Goal: Communication & Community: Participate in discussion

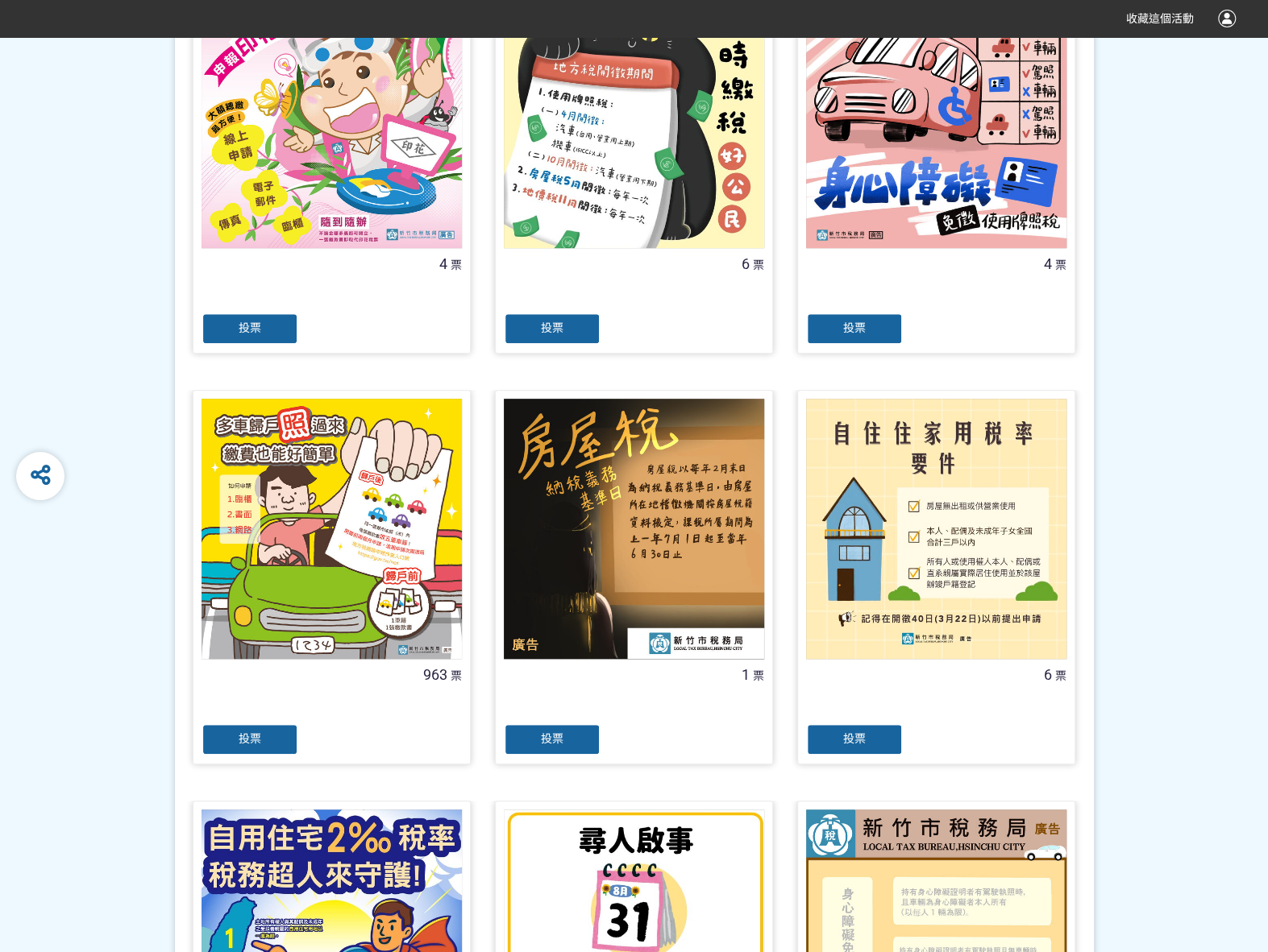
scroll to position [483, 0]
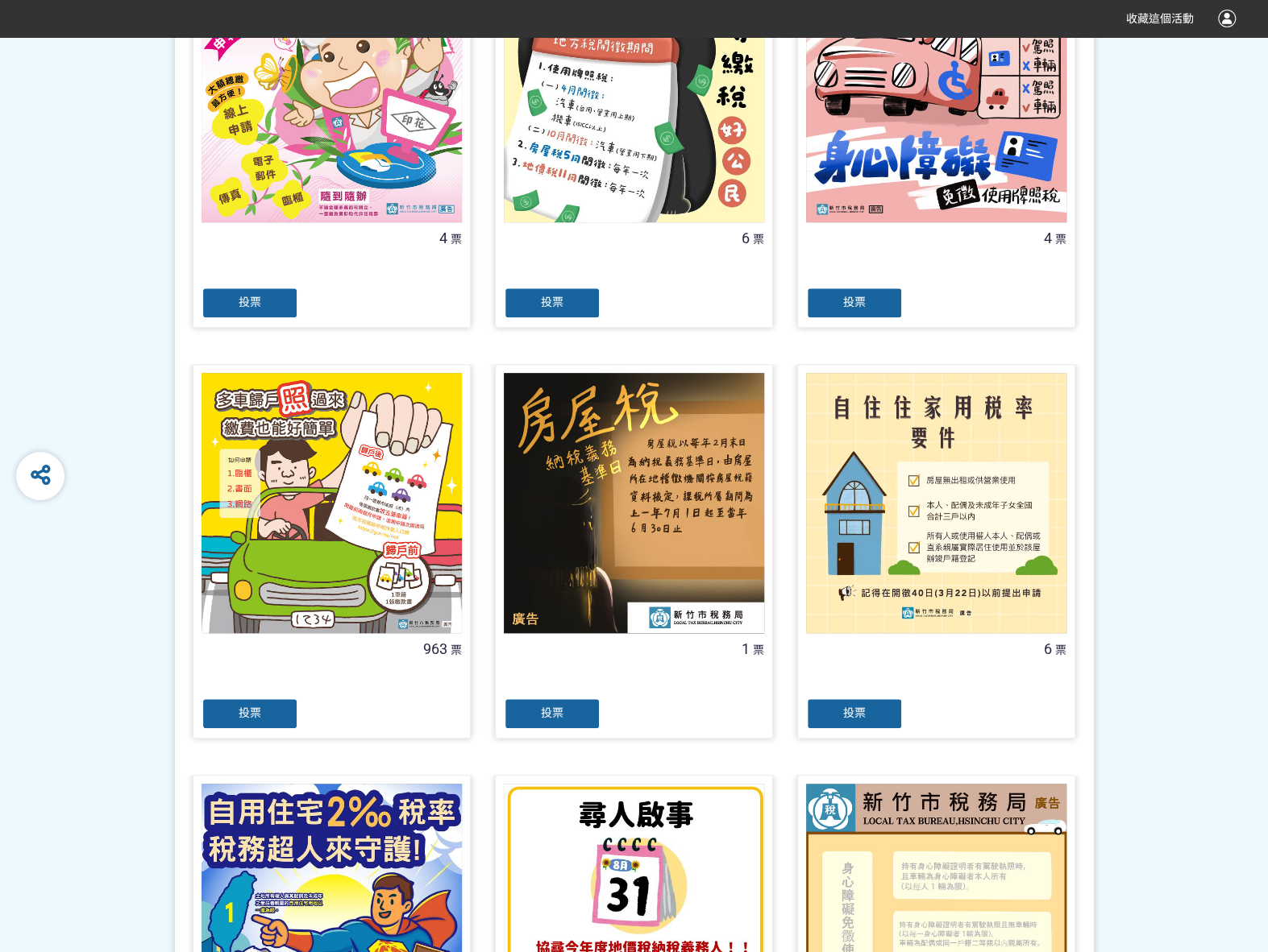
click at [228, 694] on div at bounding box center [331, 681] width 260 height 33
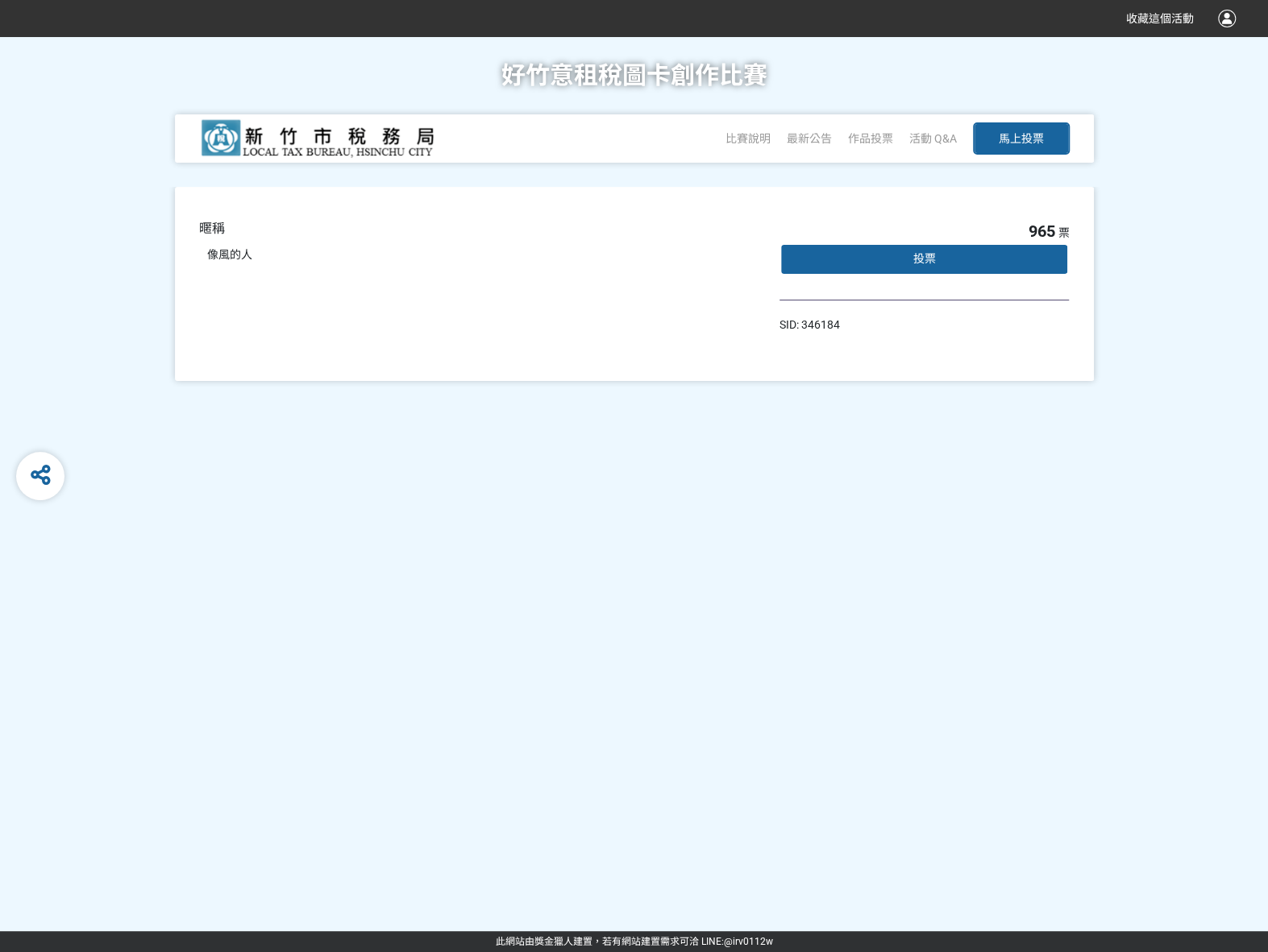
click at [907, 249] on div "投票" at bounding box center [924, 259] width 290 height 33
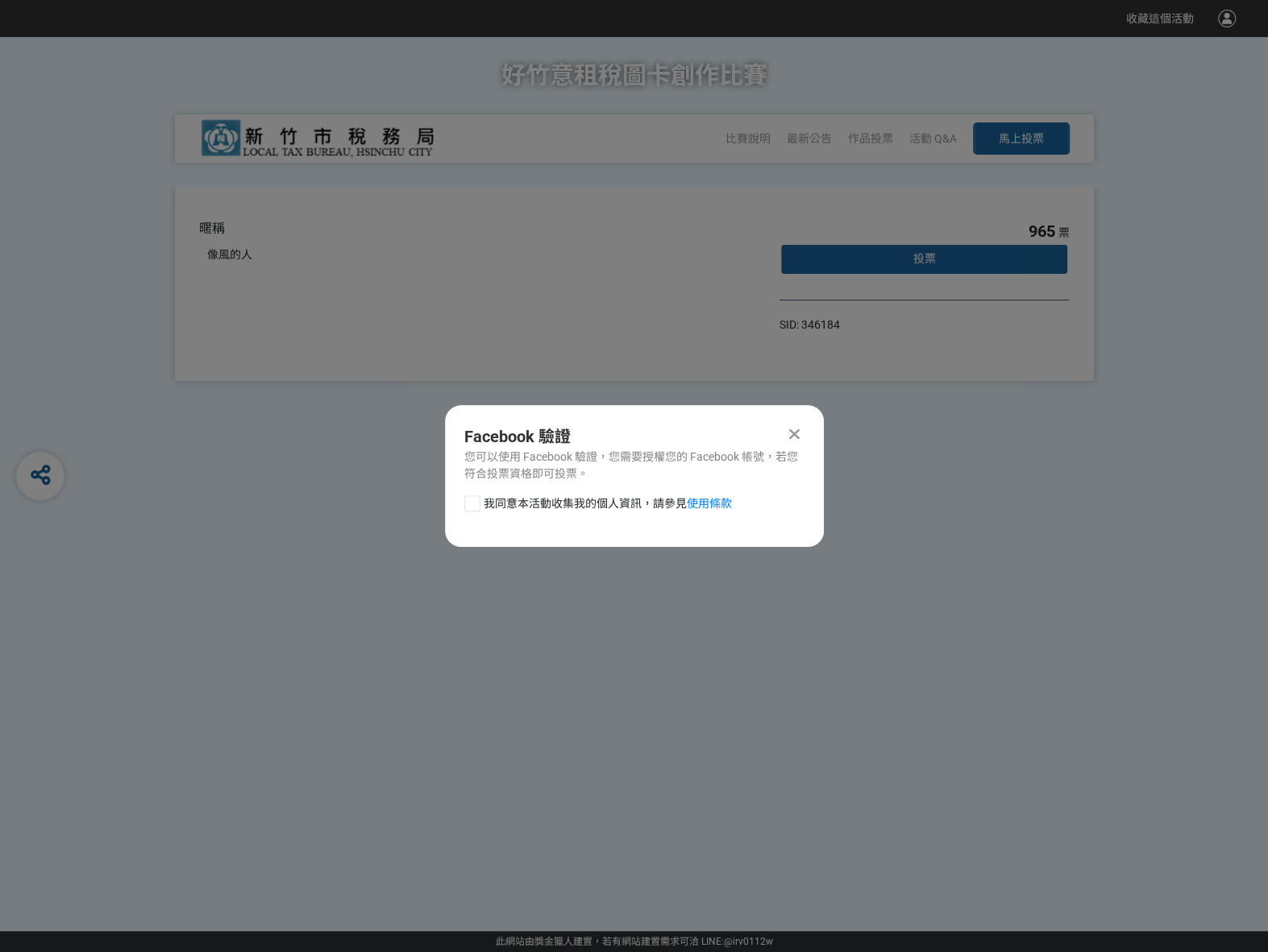
click at [471, 506] on div at bounding box center [472, 503] width 16 height 16
checkbox input "true"
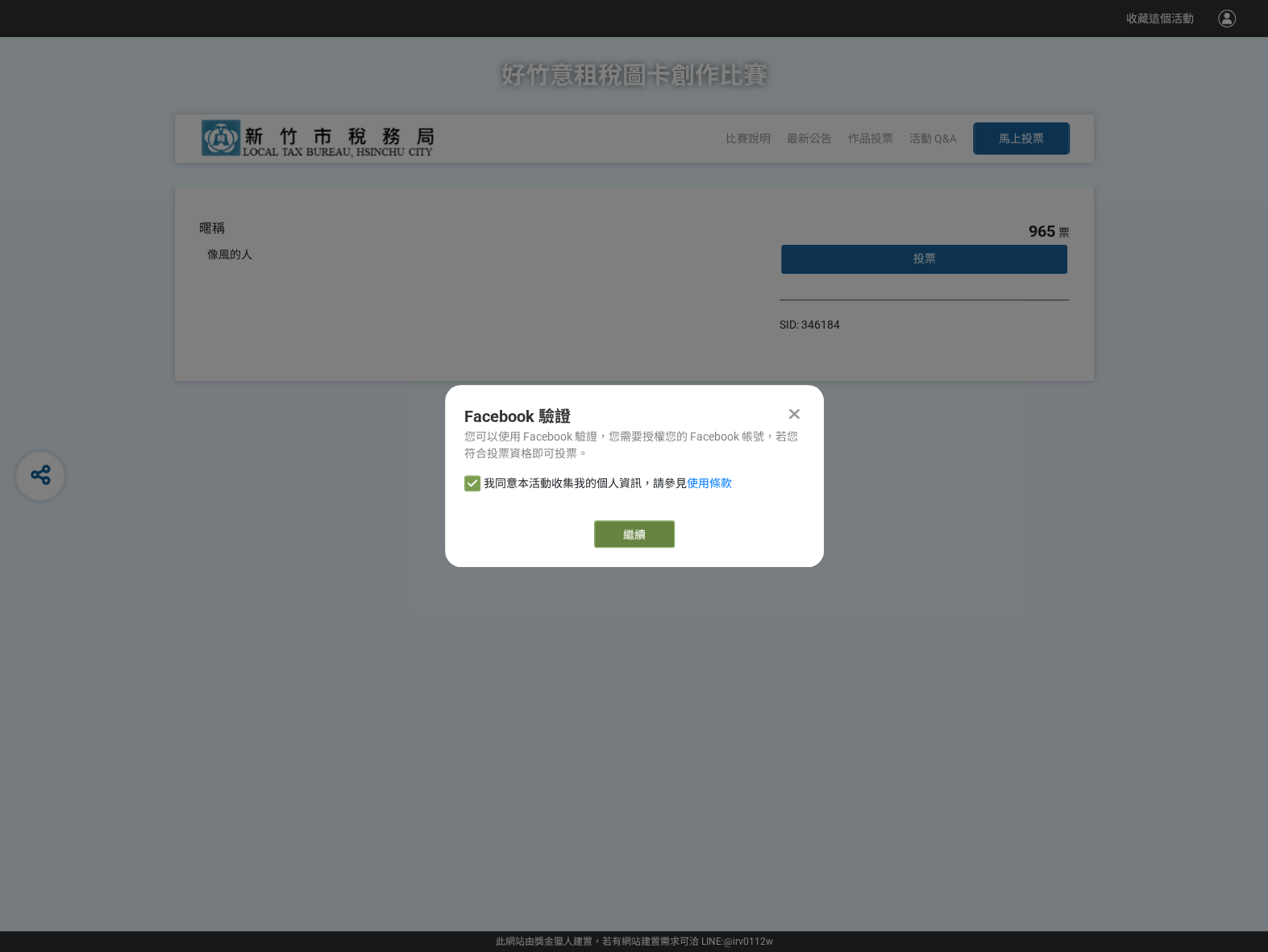
click at [640, 536] on link "繼續" at bounding box center [633, 534] width 80 height 28
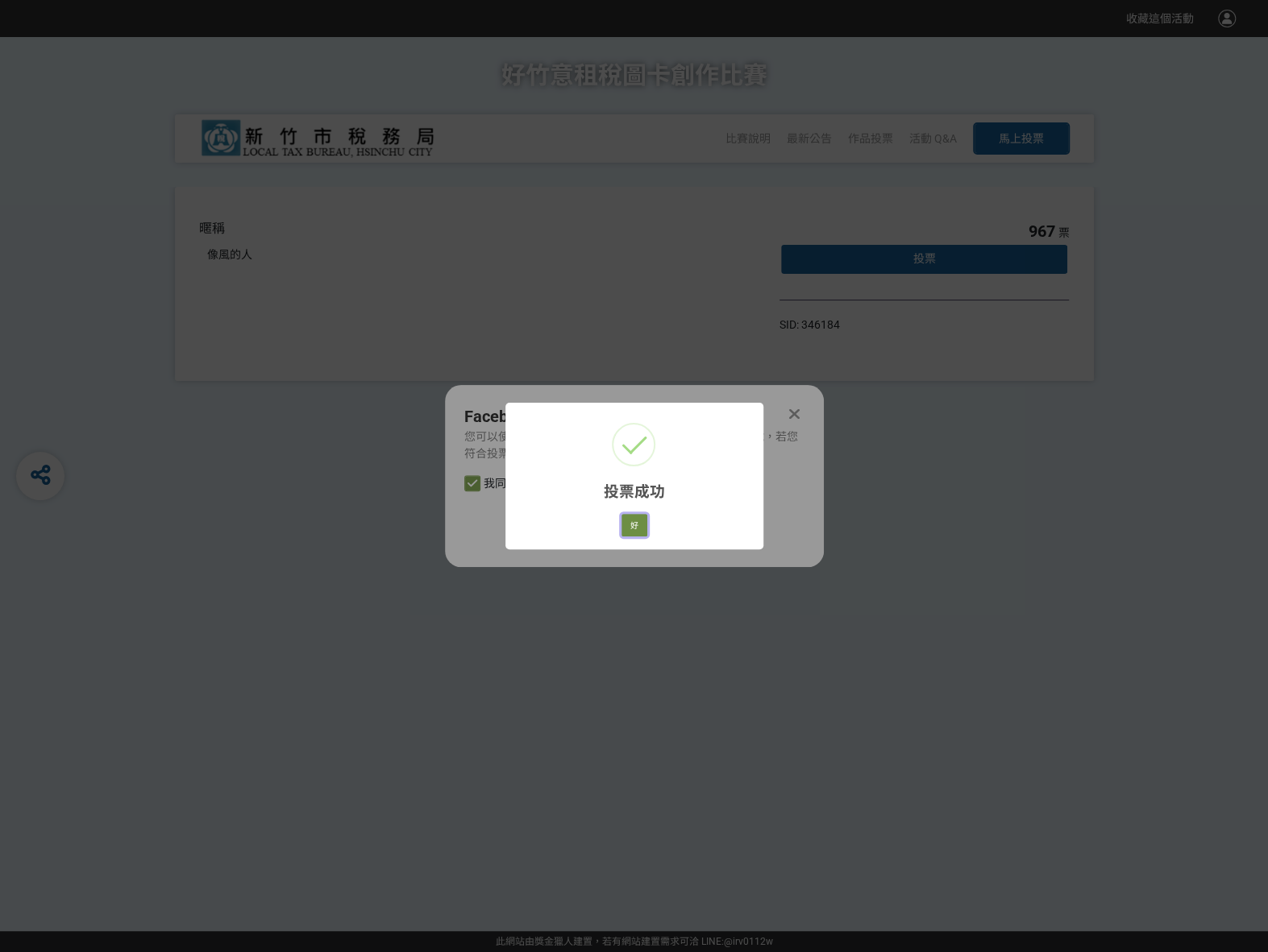
click at [633, 533] on button "好" at bounding box center [634, 525] width 26 height 23
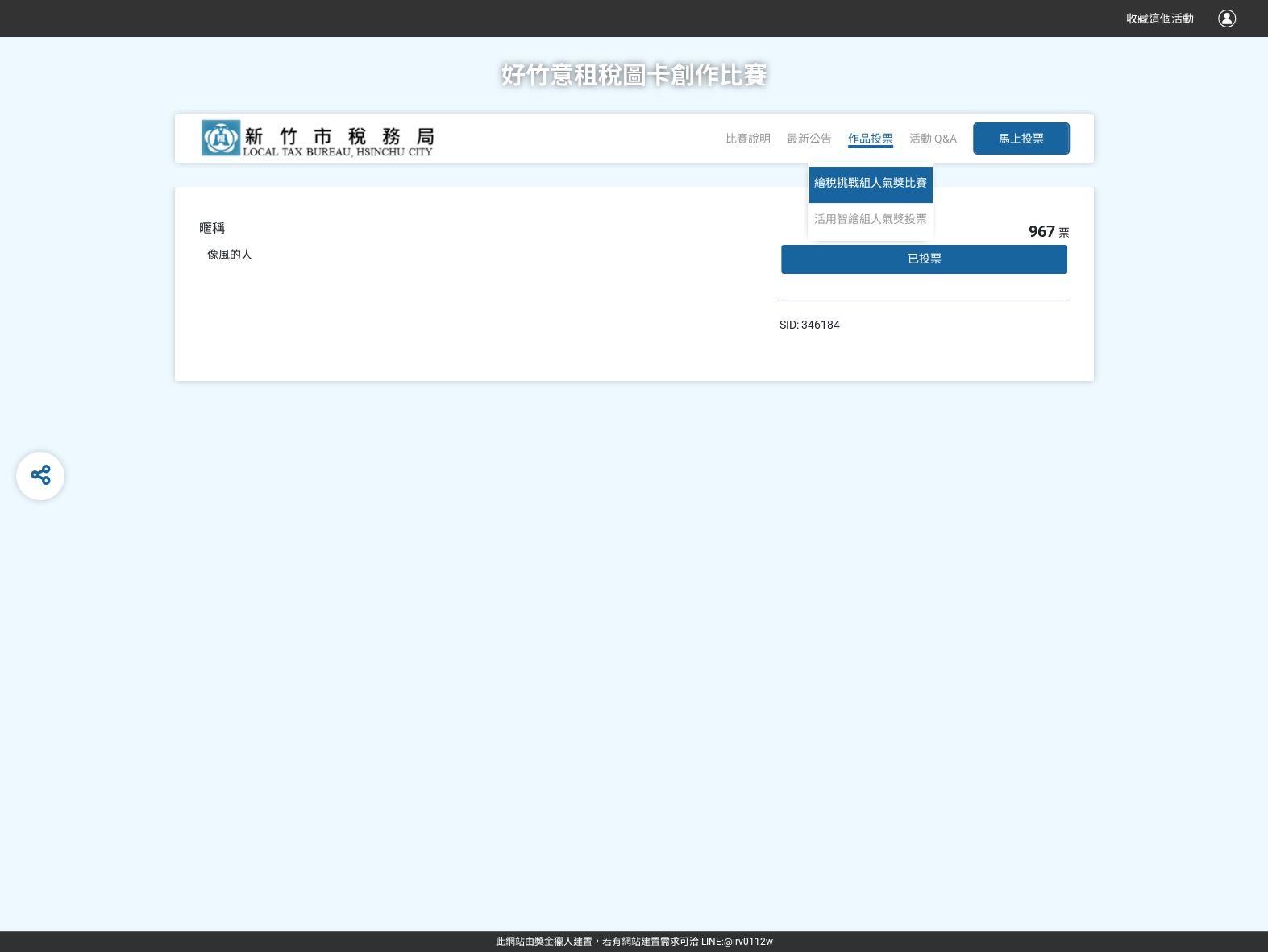
click at [868, 181] on span "繪稅挑戰組人氣獎比賽" at bounding box center [870, 182] width 113 height 13
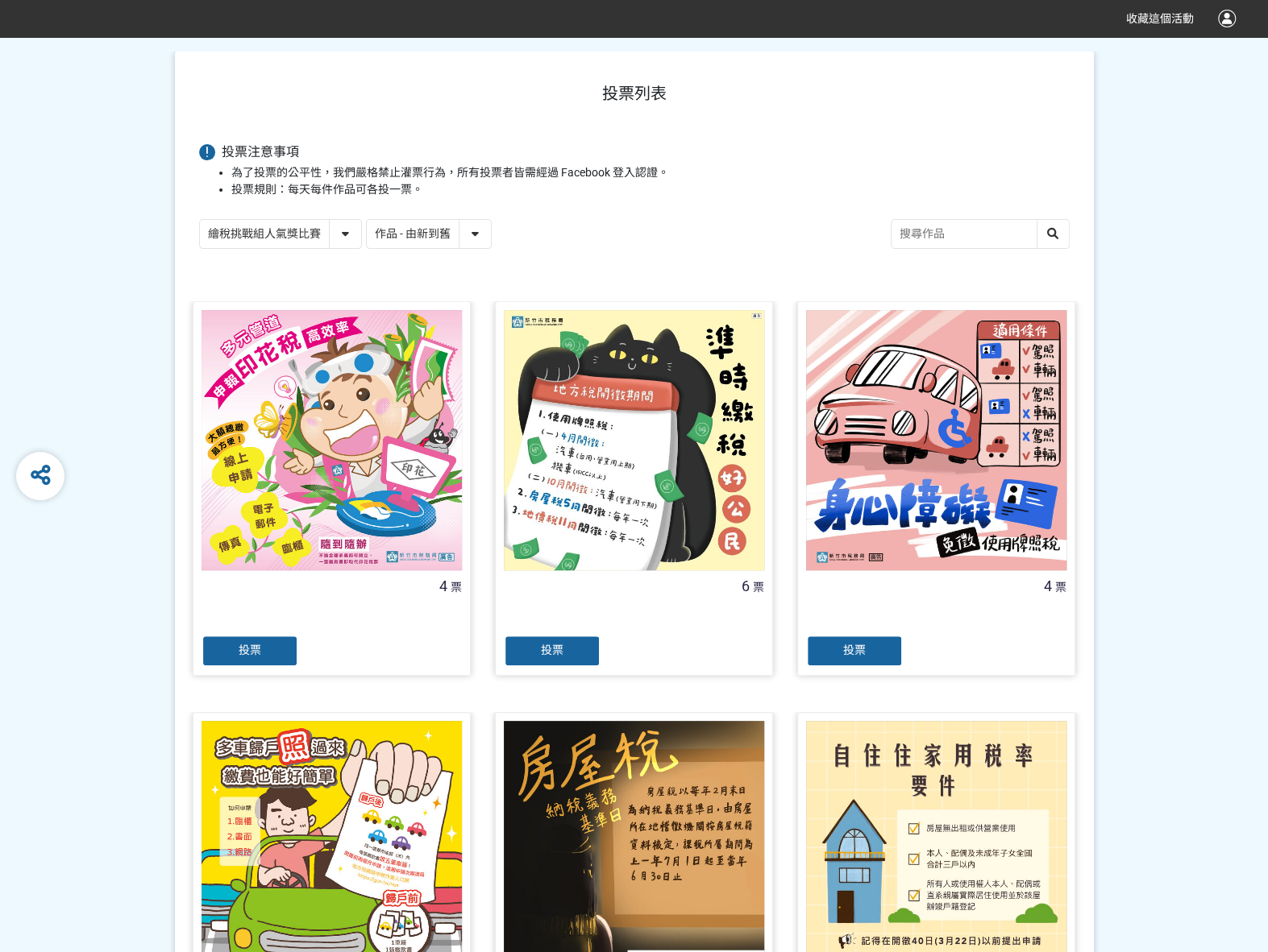
scroll to position [322, 0]
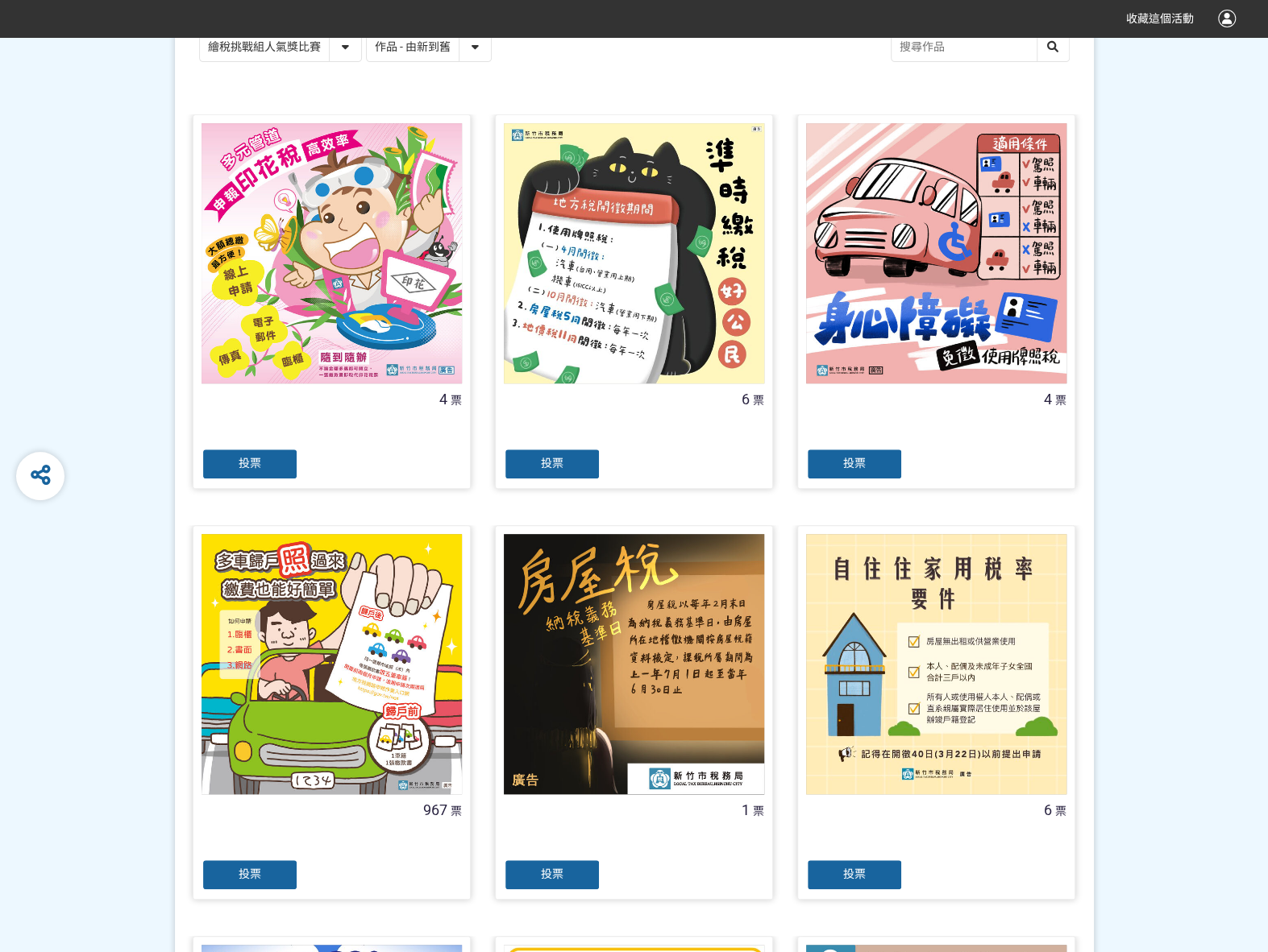
click at [261, 876] on div "投票" at bounding box center [250, 875] width 97 height 33
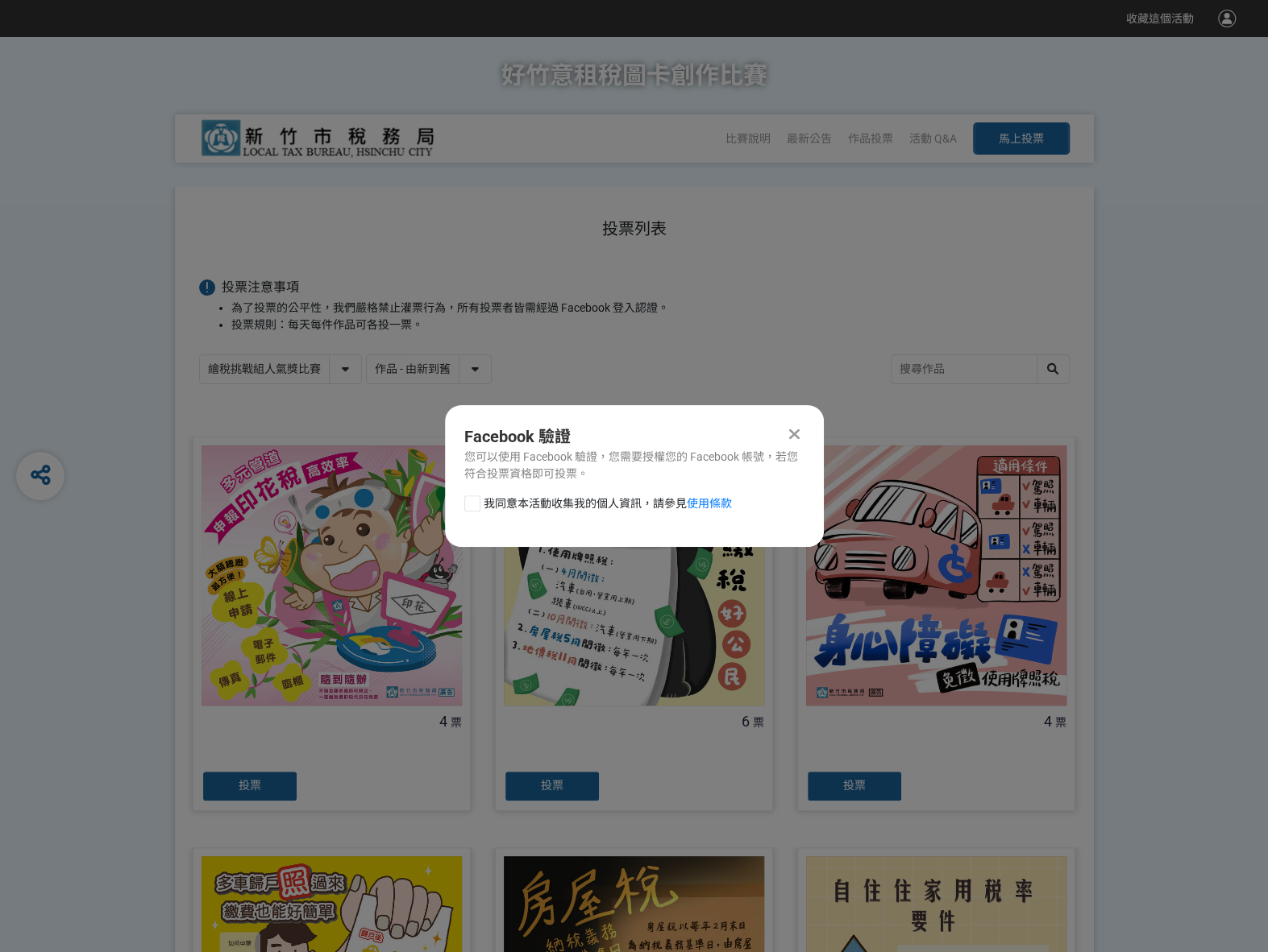
click at [466, 506] on div at bounding box center [472, 503] width 16 height 16
checkbox input "true"
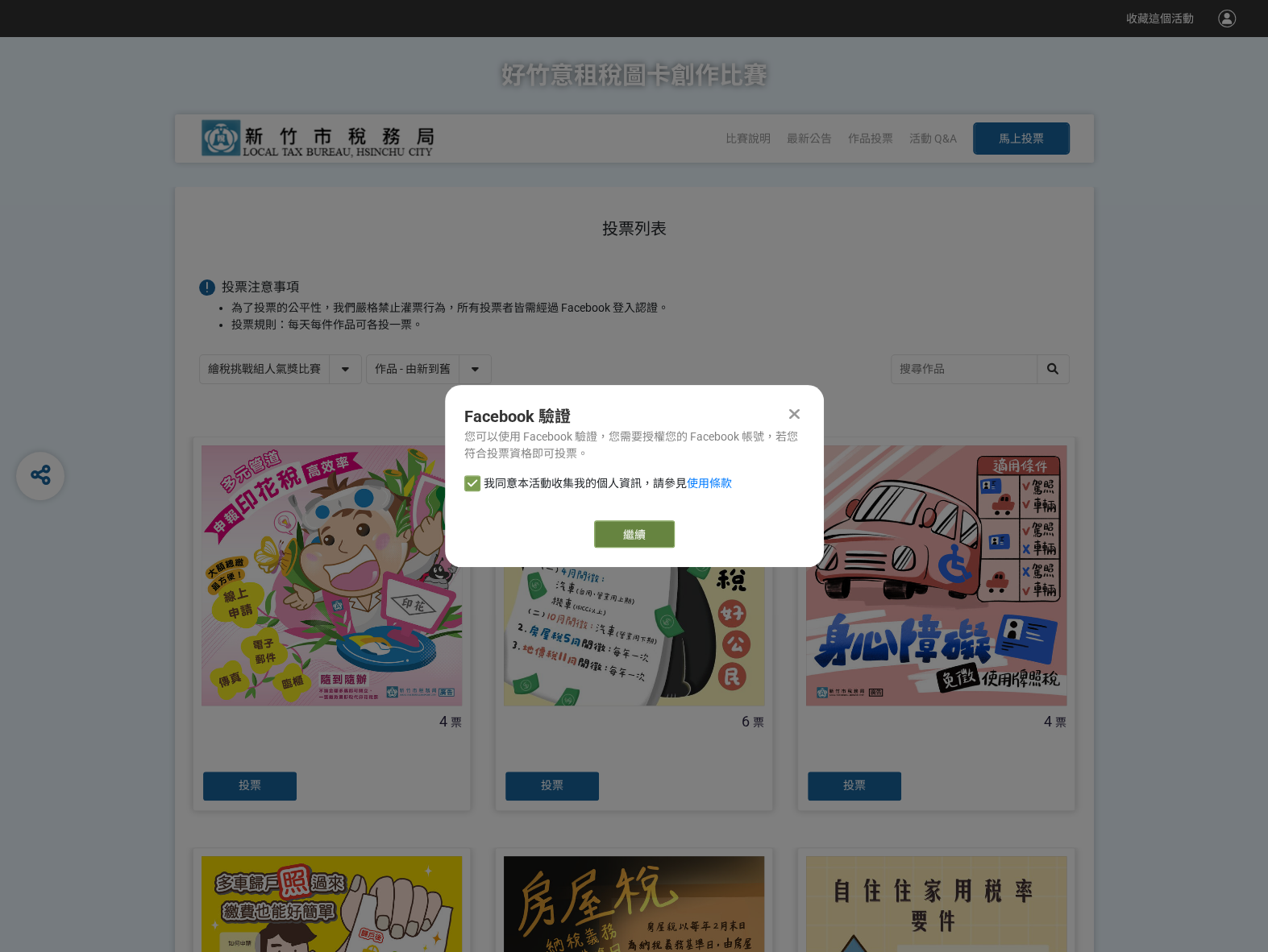
click at [632, 527] on button "繼續" at bounding box center [633, 534] width 80 height 28
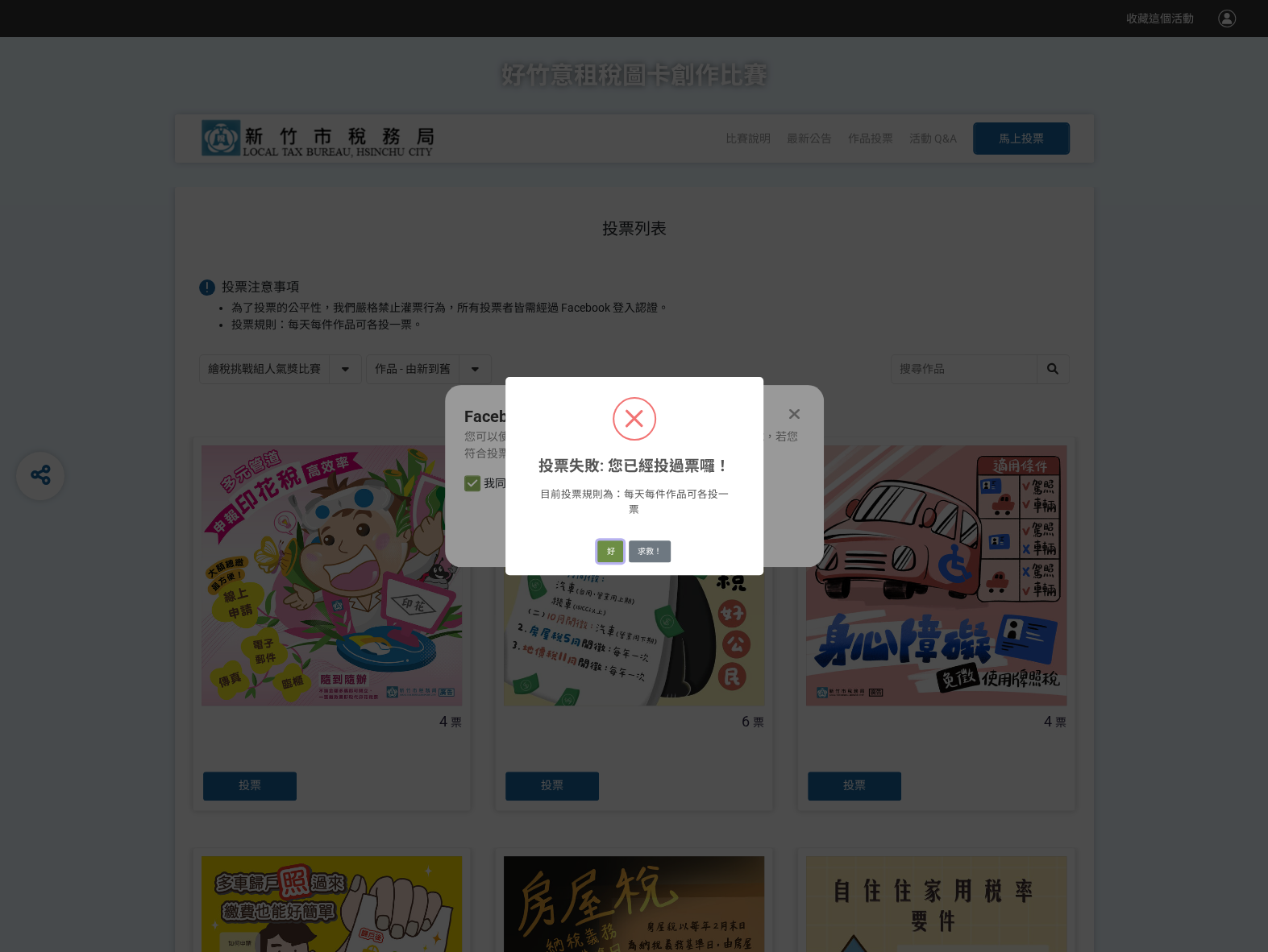
click at [606, 541] on button "好" at bounding box center [610, 552] width 26 height 23
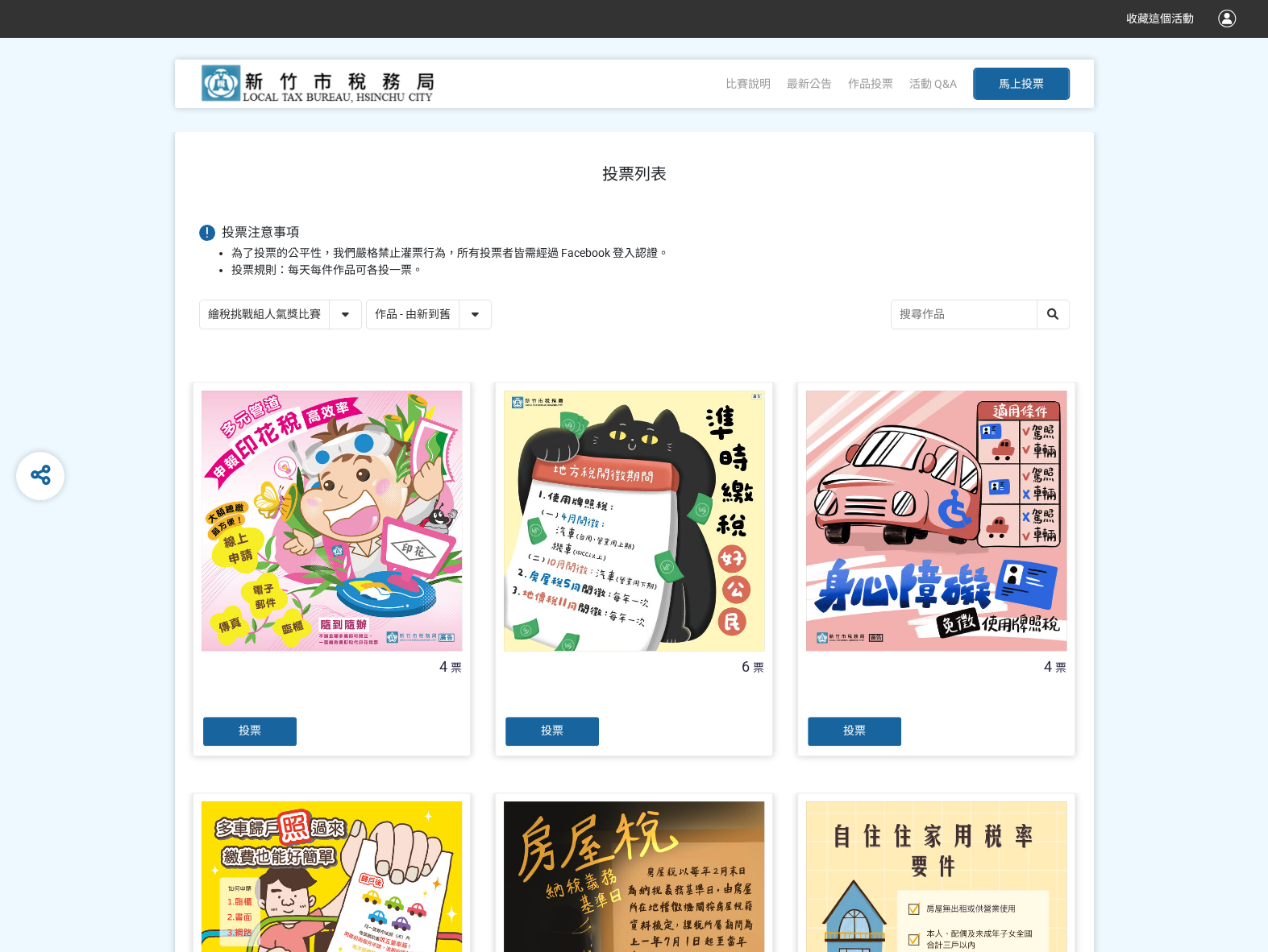
scroll to position [90, 0]
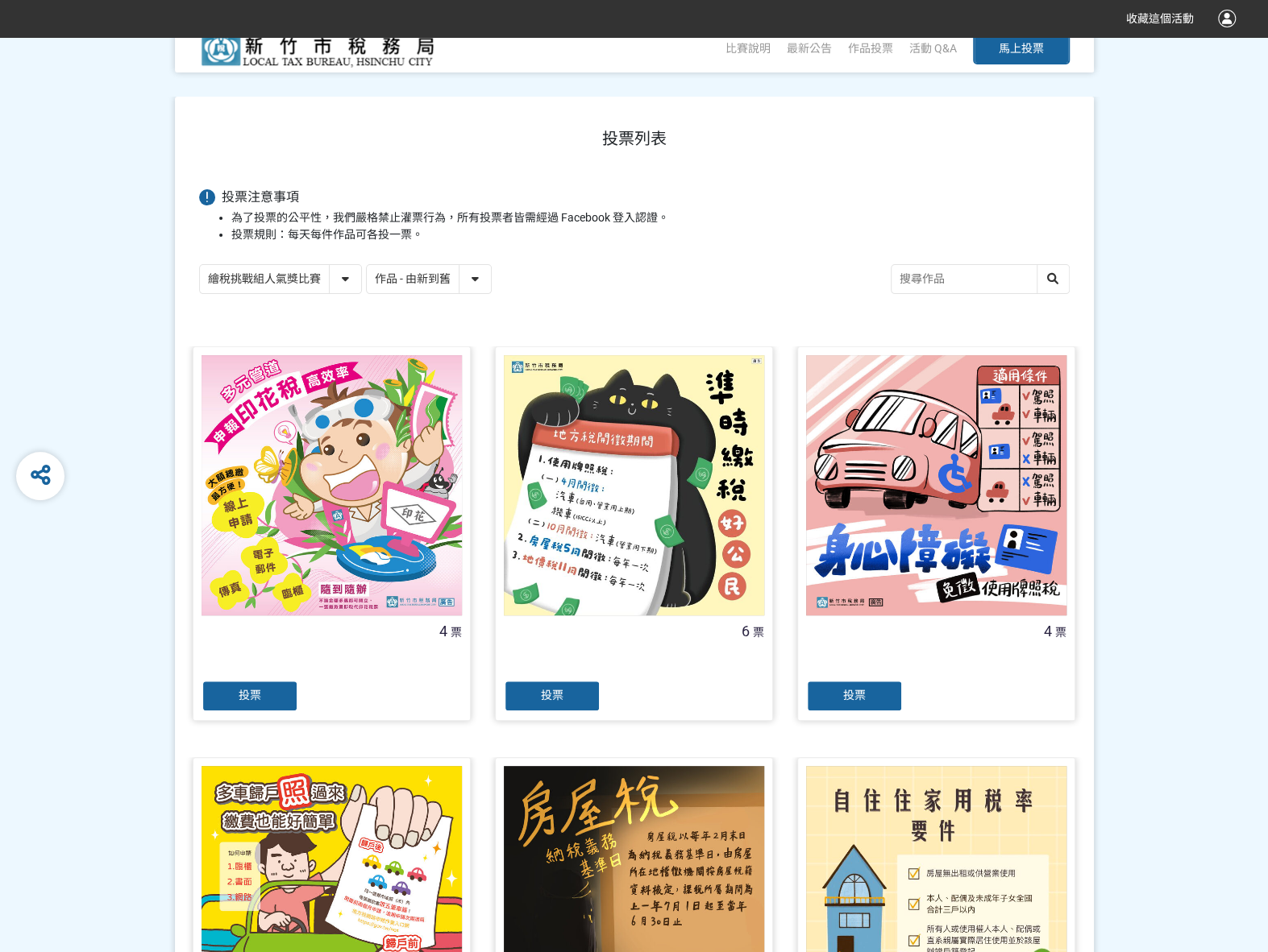
drag, startPoint x: 344, startPoint y: 276, endPoint x: 337, endPoint y: 291, distance: 16.6
click at [343, 276] on select "繪稅挑戰組人氣獎比賽 活用智繪組人氣獎投票" at bounding box center [280, 279] width 161 height 29
select select "13167"
click at [200, 265] on select "繪稅挑戰組人氣獎比賽 活用智繪組人氣獎投票" at bounding box center [280, 279] width 161 height 29
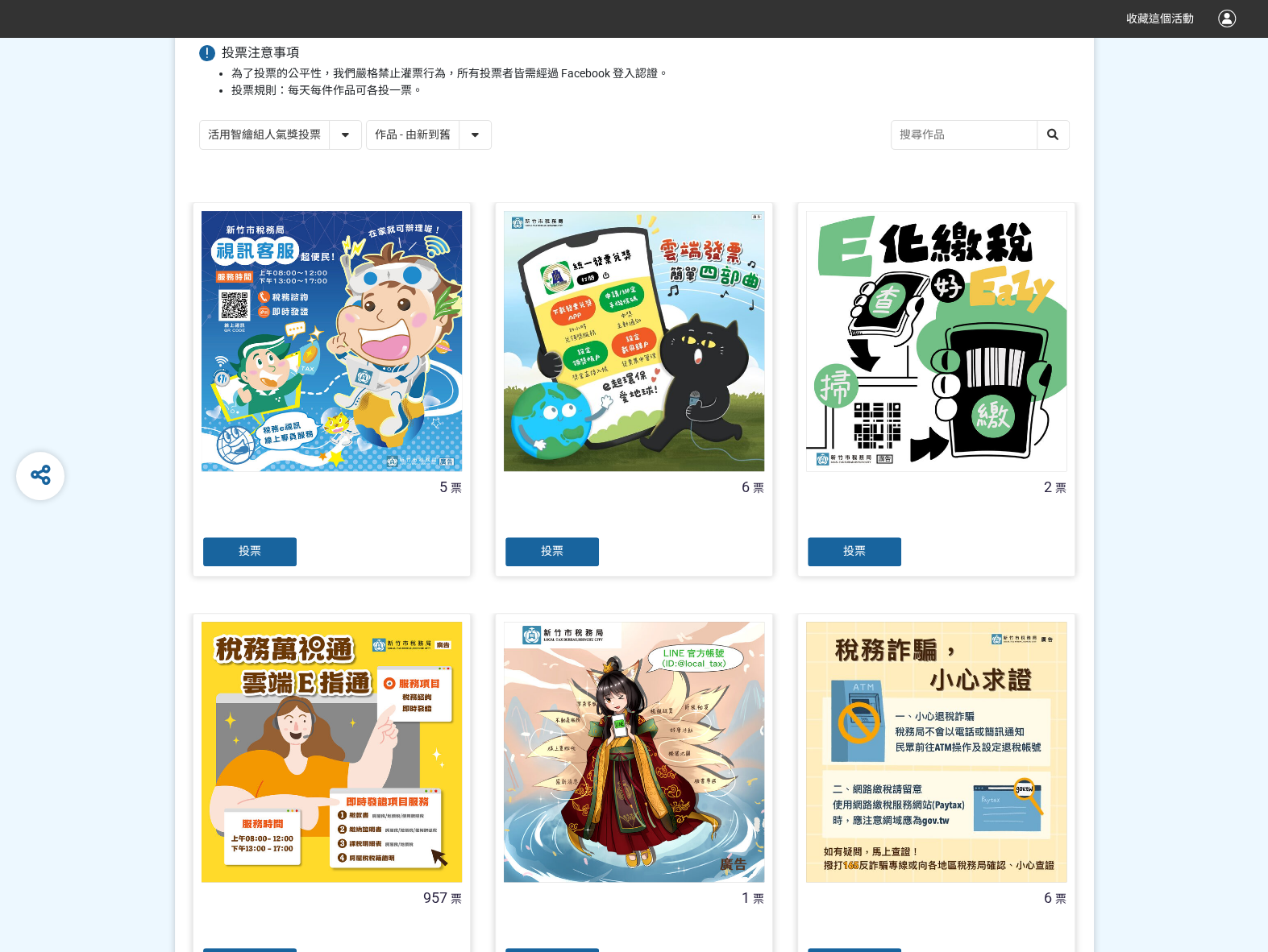
scroll to position [322, 0]
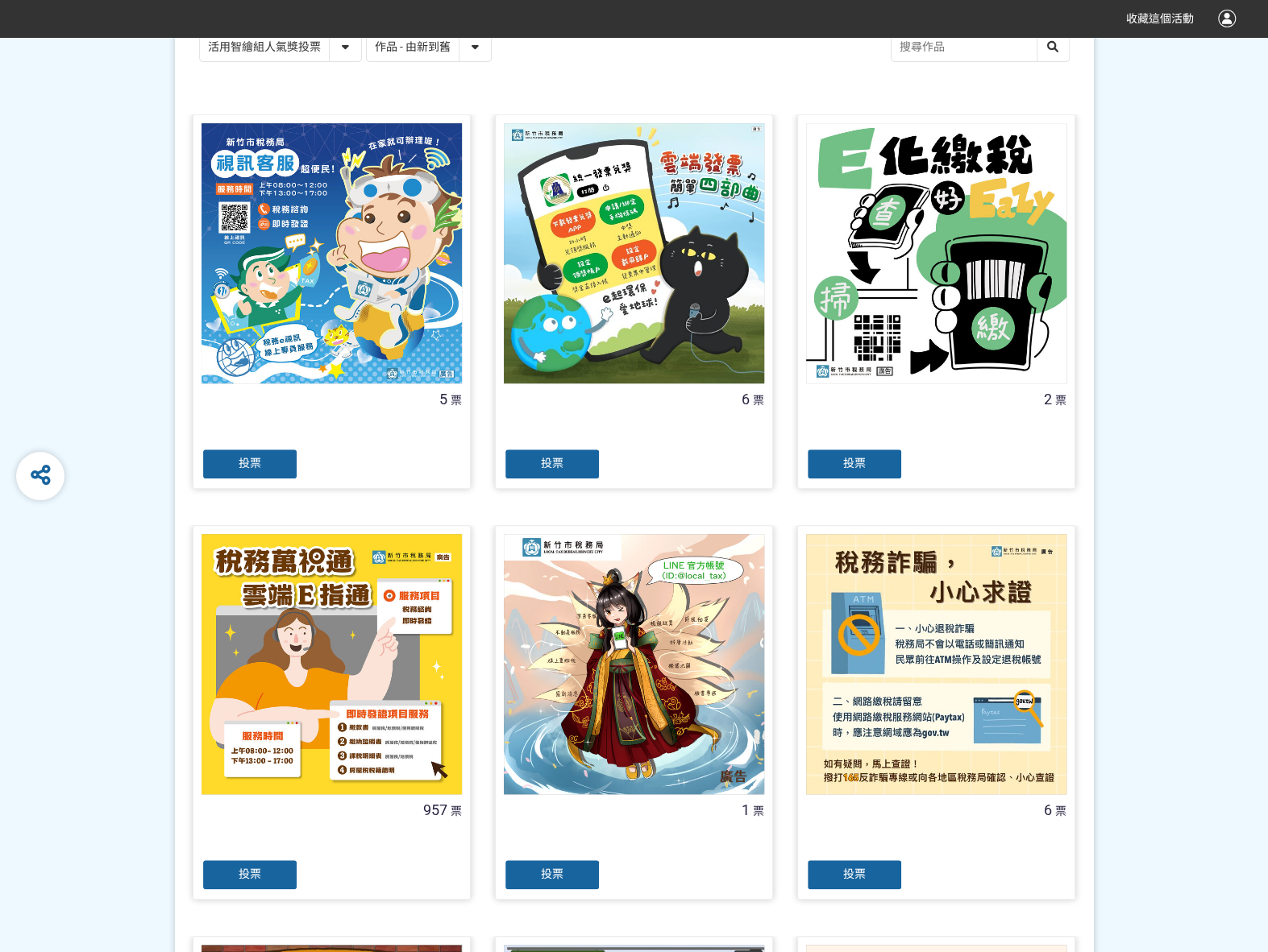
click at [279, 867] on div "投票" at bounding box center [250, 875] width 97 height 33
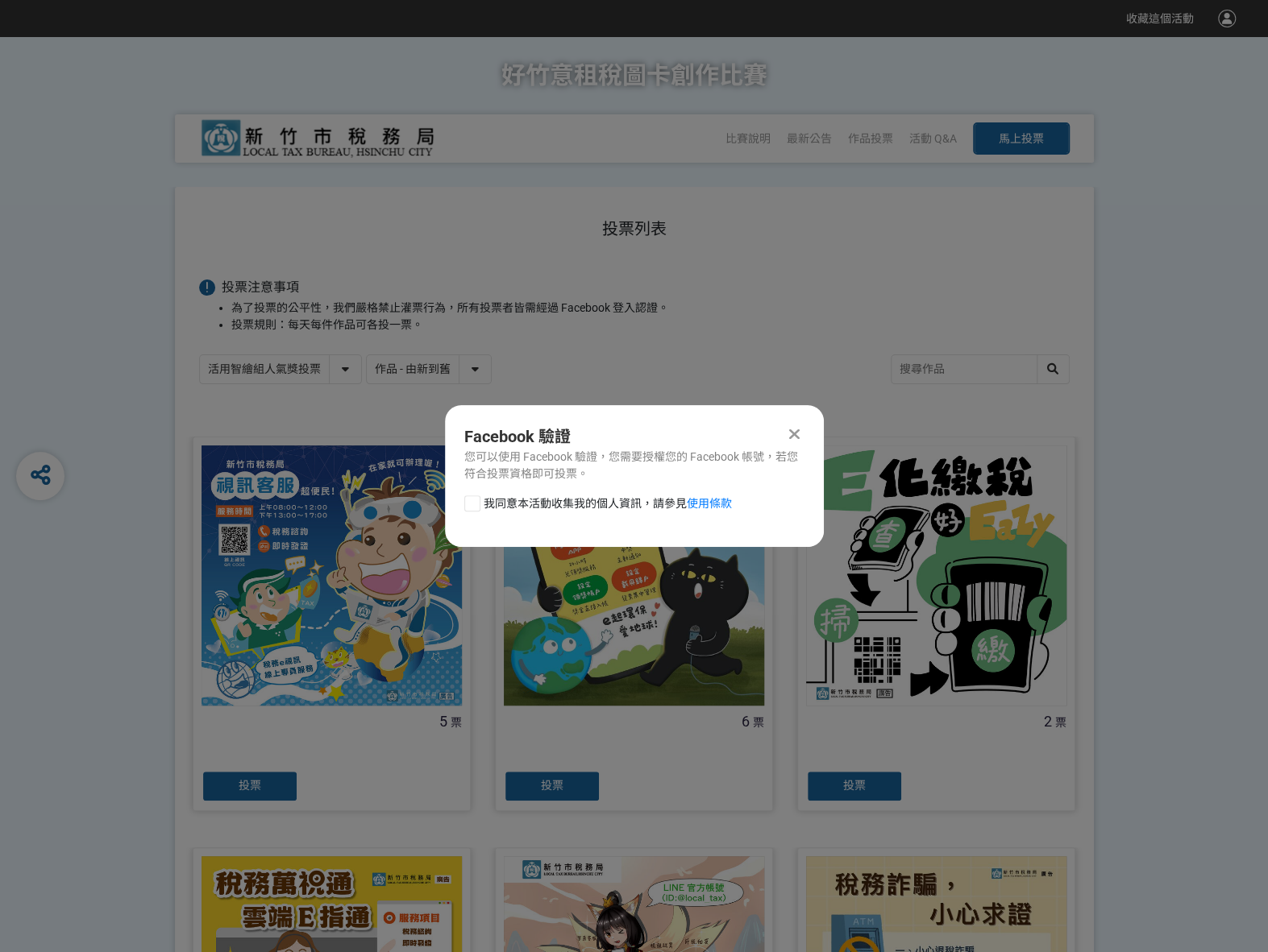
click at [477, 504] on div at bounding box center [472, 503] width 16 height 16
checkbox input "true"
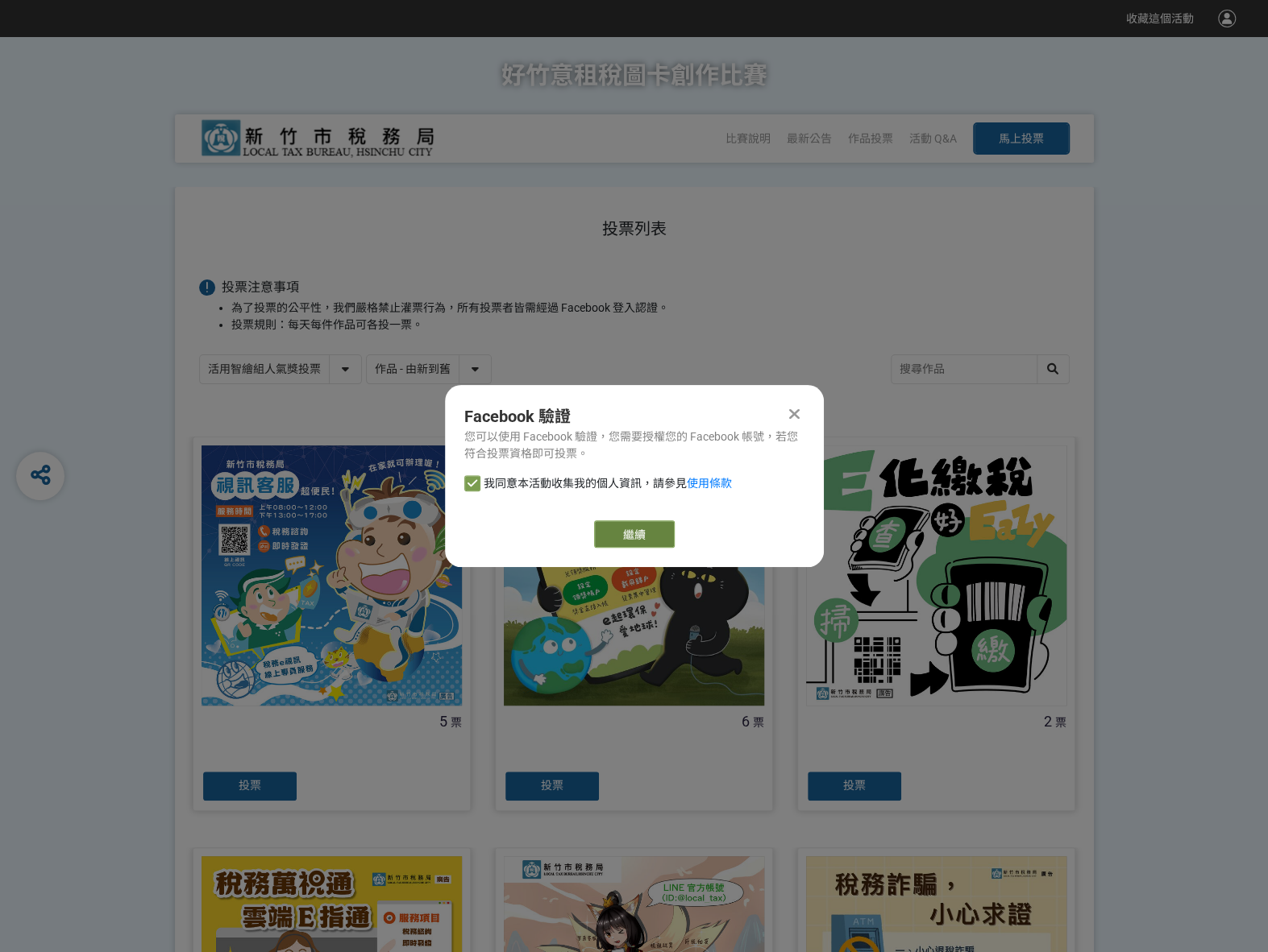
click at [612, 531] on link "繼續" at bounding box center [633, 534] width 80 height 28
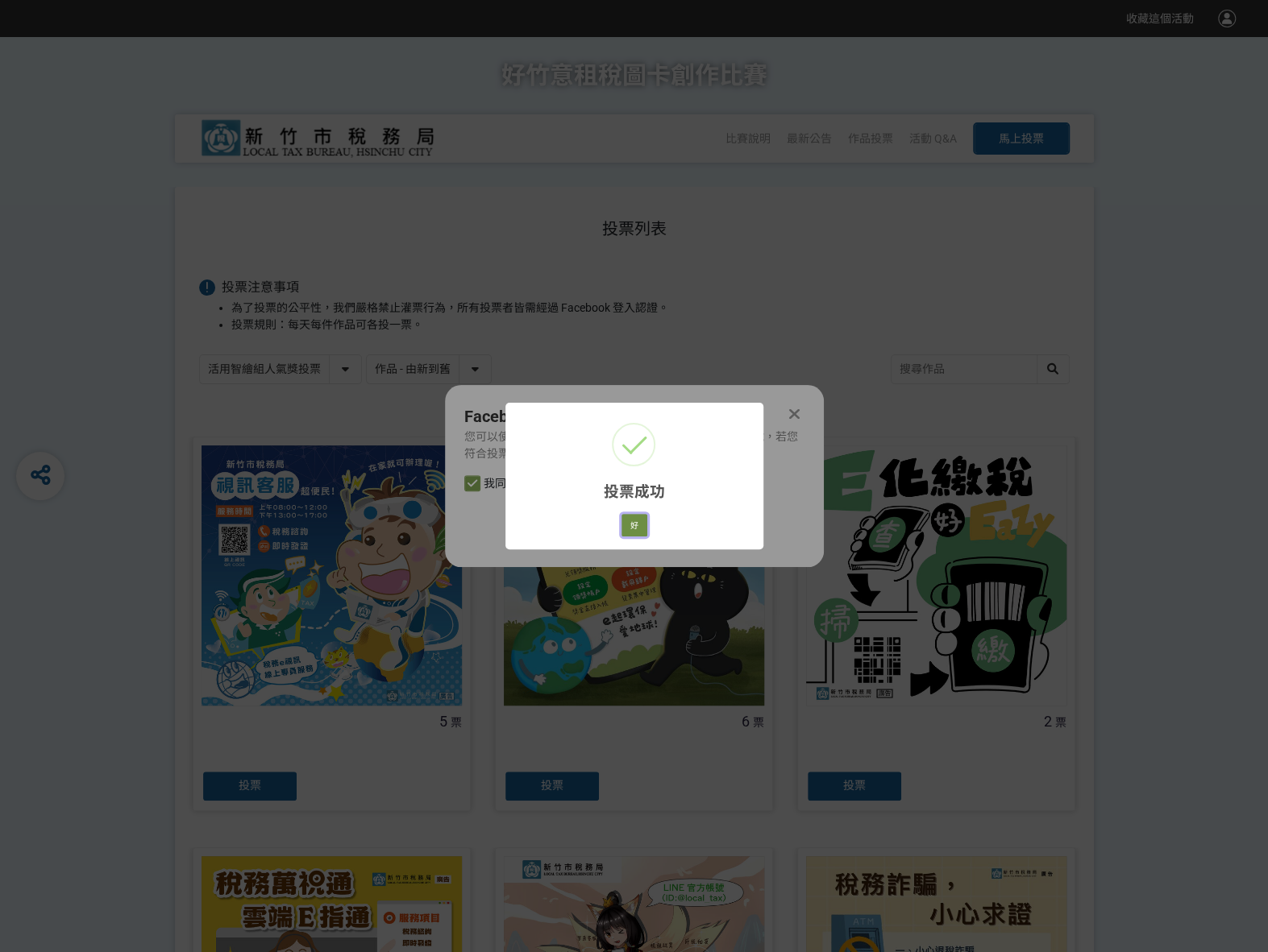
click at [637, 528] on button "好" at bounding box center [634, 525] width 26 height 23
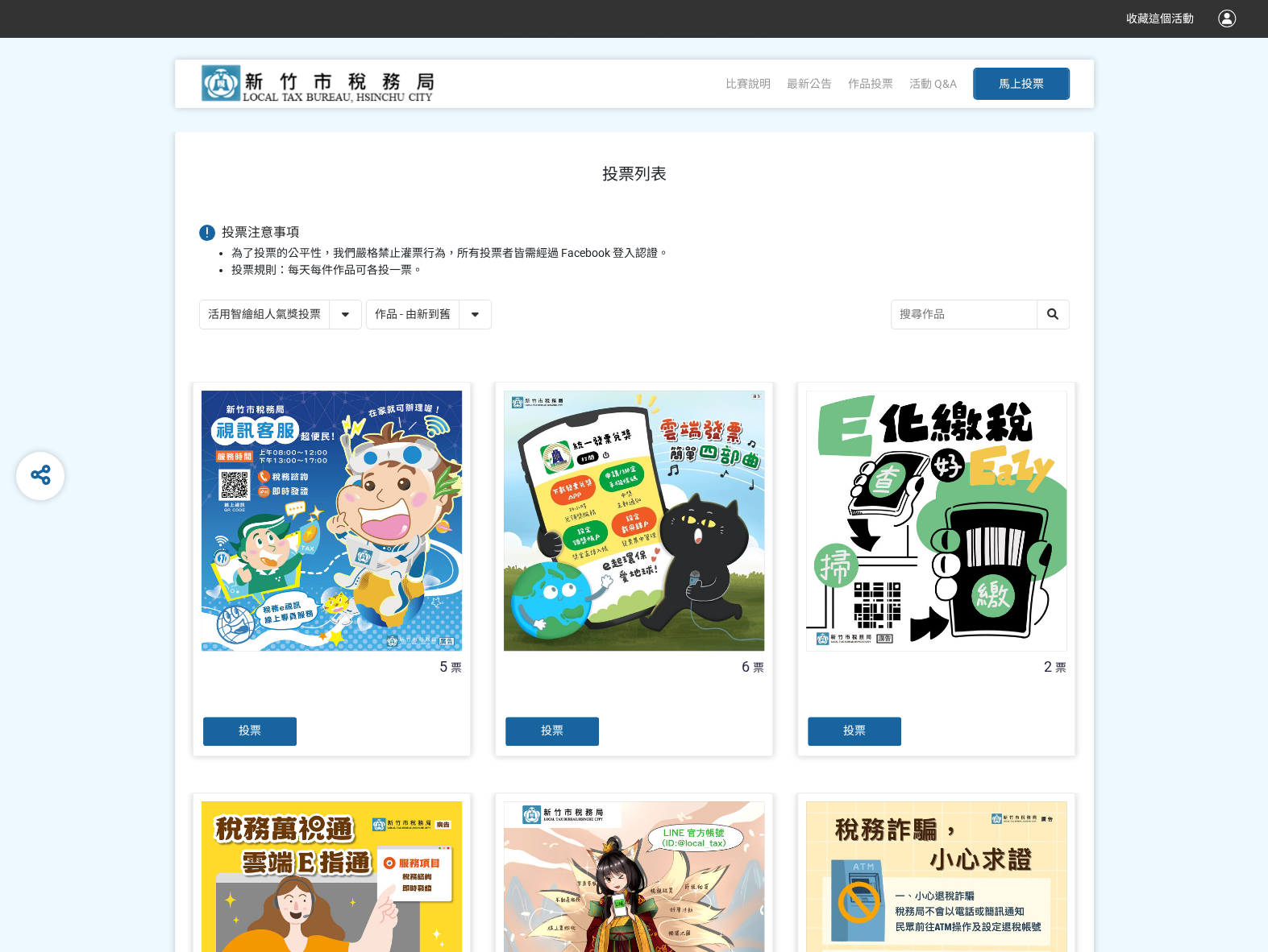
scroll to position [111, 0]
